Goal: Task Accomplishment & Management: Use online tool/utility

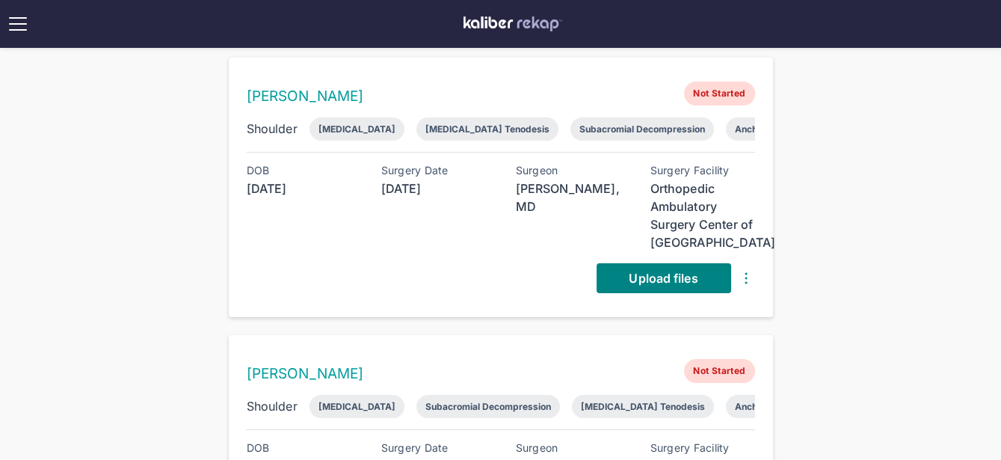
scroll to position [697, 0]
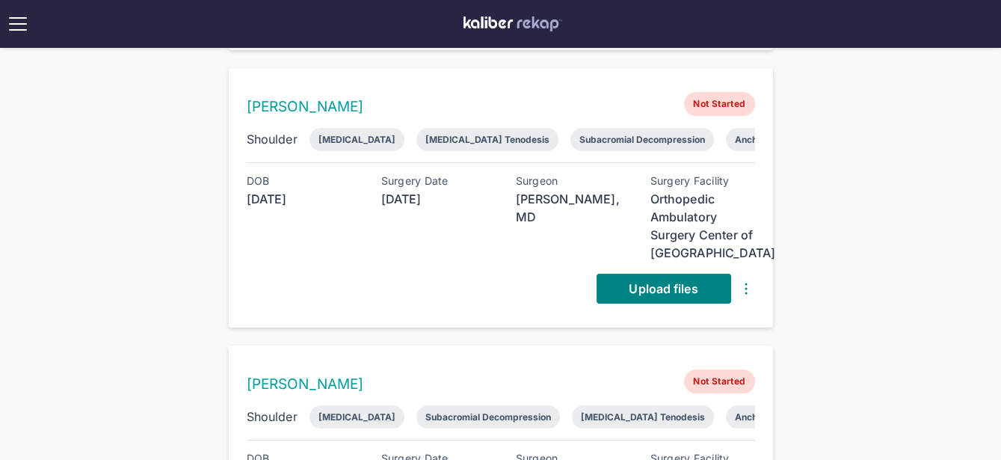
click at [621, 287] on div "[PERSON_NAME] Not Started Shoulder [MEDICAL_DATA] [MEDICAL_DATA] Tenodesis Suba…" at bounding box center [501, 197] width 544 height 259
click at [647, 281] on span "Upload files" at bounding box center [663, 288] width 69 height 15
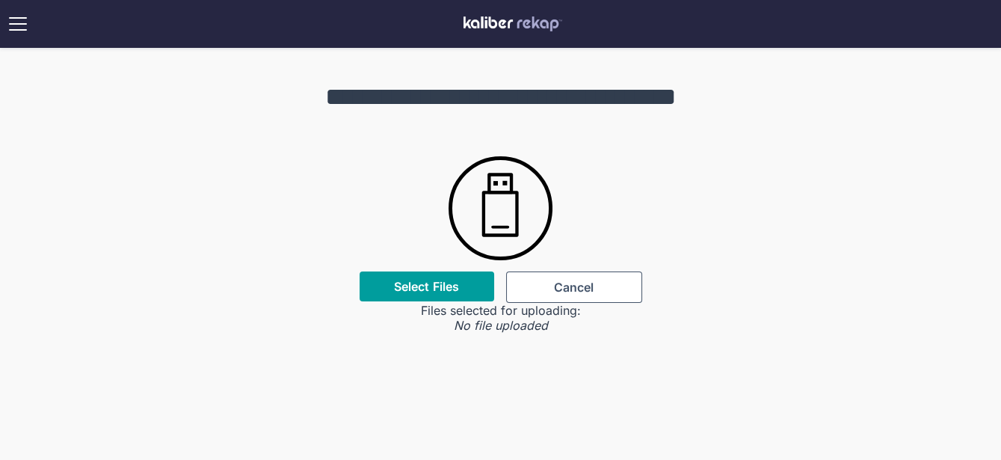
click at [463, 279] on div "Select Files" at bounding box center [427, 286] width 135 height 30
click at [446, 280] on label "Select Files" at bounding box center [426, 286] width 65 height 15
click at [0, 0] on input "Select Files" at bounding box center [0, 0] width 0 height 0
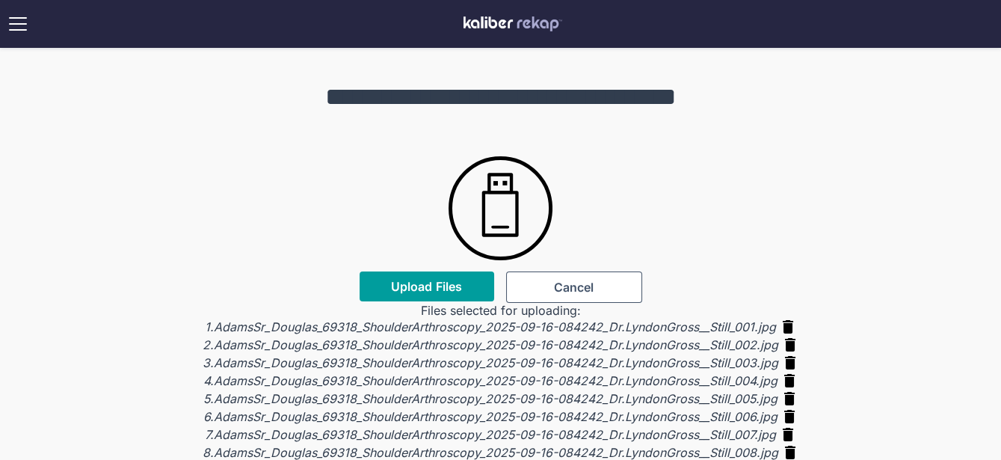
click at [434, 291] on span "Upload Files" at bounding box center [426, 286] width 71 height 15
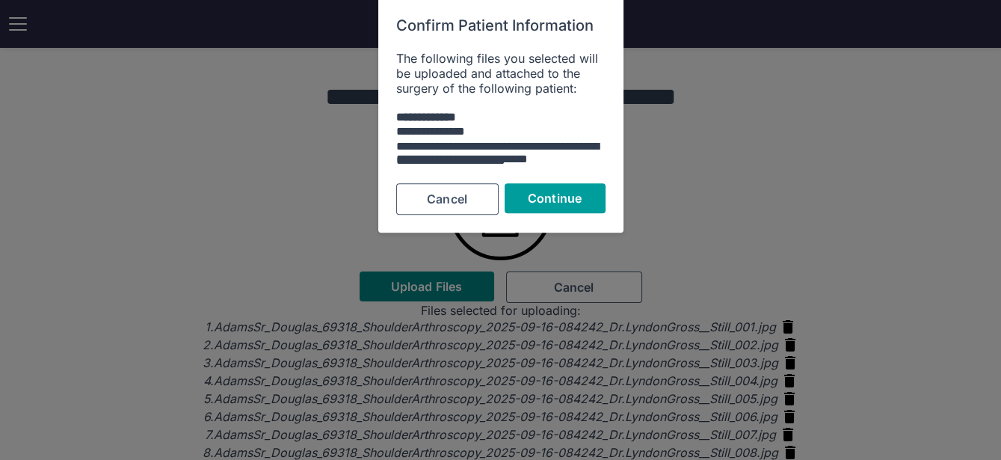
click at [561, 206] on button "Continue" at bounding box center [555, 199] width 101 height 30
